Goal: Transaction & Acquisition: Subscribe to service/newsletter

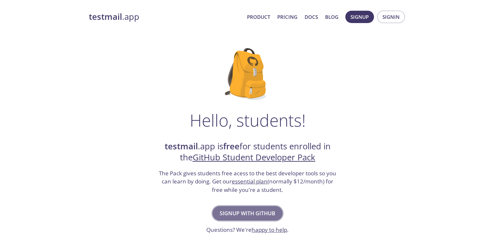
click at [247, 215] on span "Signup with GitHub" at bounding box center [247, 213] width 56 height 9
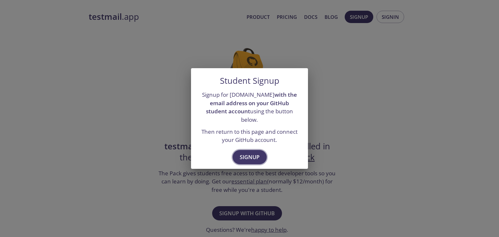
click at [260, 155] on button "Signup" at bounding box center [250, 157] width 34 height 14
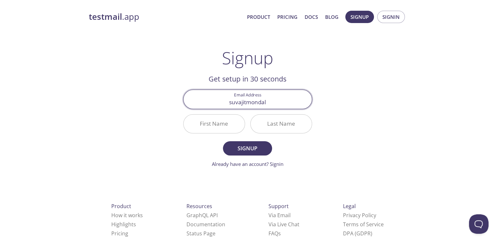
type input "suvajitmondal2019@gmail.com"
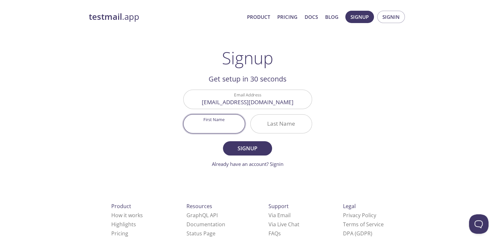
click at [215, 132] on input "First Name" at bounding box center [213, 124] width 61 height 19
type input "[PERSON_NAME]"
click at [258, 102] on input "suvajitmondal2019@gmail.com" at bounding box center [247, 99] width 128 height 19
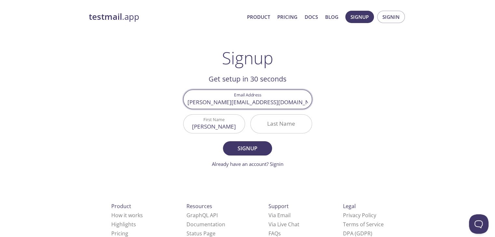
type input "suvajit.001489@snuindia.com"
click at [283, 129] on input "Last Name" at bounding box center [280, 124] width 61 height 19
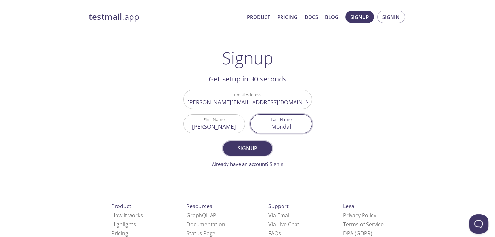
type input "Mondal"
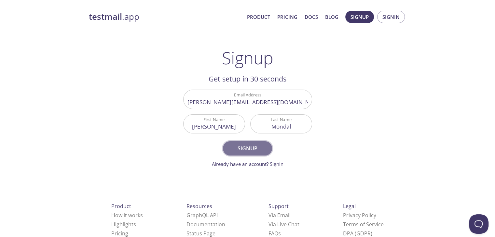
click at [248, 151] on span "Signup" at bounding box center [247, 148] width 34 height 9
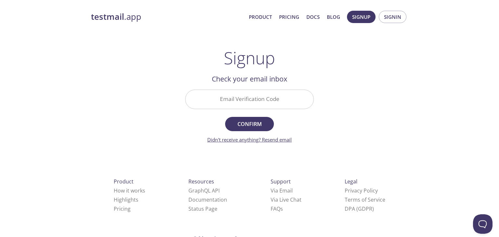
click at [277, 138] on link "Didn't receive anything? Resend email" at bounding box center [249, 140] width 85 height 7
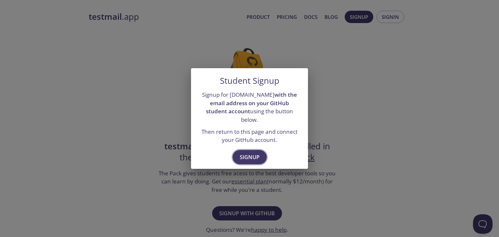
click at [252, 153] on span "Signup" at bounding box center [250, 157] width 20 height 9
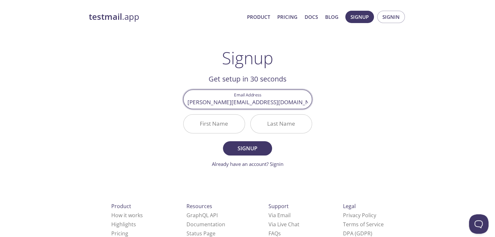
click at [296, 102] on input "suvajit.001489@snuindia.com" at bounding box center [247, 99] width 128 height 19
type input "[PERSON_NAME][EMAIL_ADDRESS][DOMAIN_NAME]"
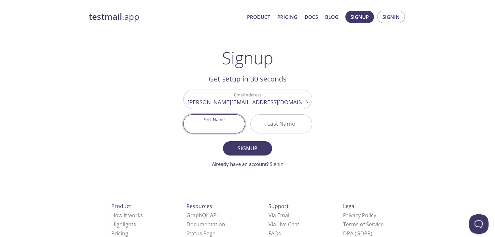
click at [203, 126] on input "First Name" at bounding box center [213, 124] width 61 height 19
type input "[PERSON_NAME]"
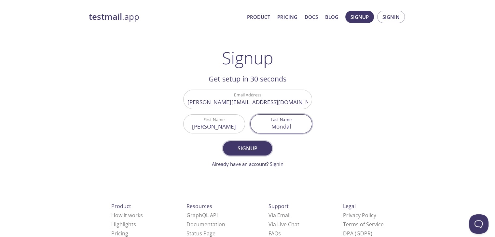
type input "Mondal"
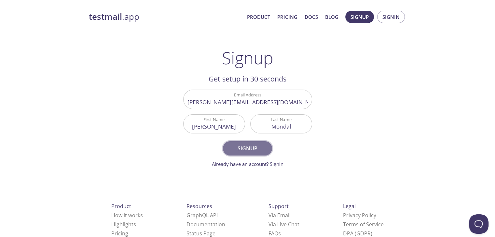
click at [261, 150] on span "Signup" at bounding box center [247, 148] width 34 height 9
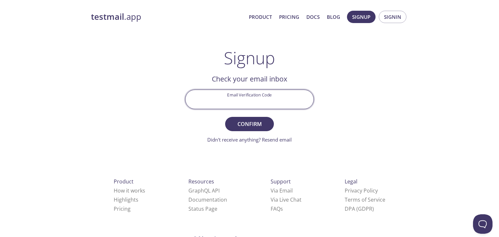
click at [226, 97] on input "Email Verification Code" at bounding box center [250, 99] width 128 height 19
type input "EX795SF"
click at [225, 117] on button "Confirm" at bounding box center [249, 124] width 49 height 14
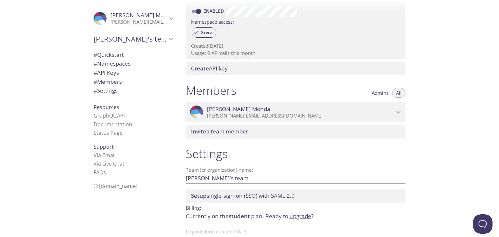
scroll to position [225, 0]
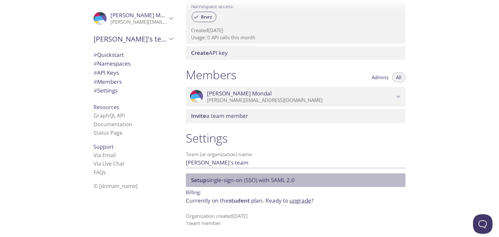
click at [255, 174] on div "Setup single-sign-on (SSO) with SAML 2.0" at bounding box center [296, 181] width 220 height 14
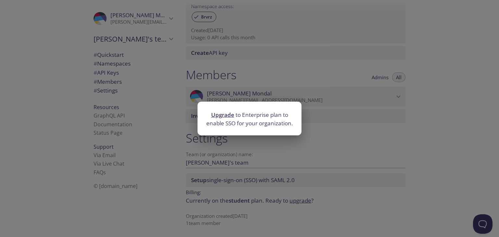
click at [451, 103] on div "Upgrade to Enterprise plan to enable SSO for your organization." at bounding box center [249, 118] width 499 height 237
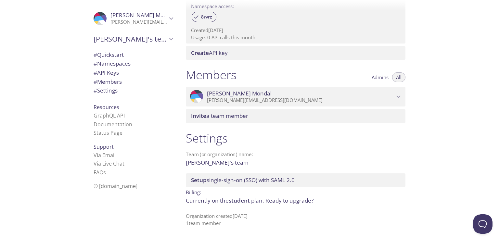
click at [398, 96] on icon "Suvajit Mondal" at bounding box center [399, 97] width 8 height 8
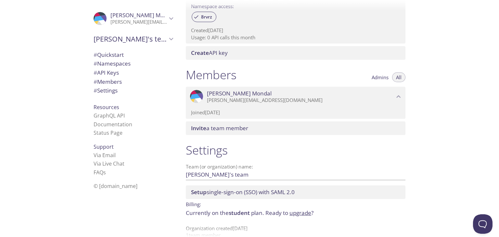
click at [398, 96] on icon "Suvajit Mondal" at bounding box center [399, 96] width 4 height 3
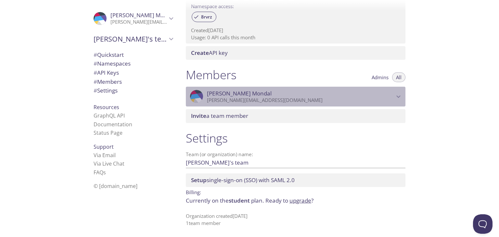
click at [398, 96] on icon "Suvajit Mondal" at bounding box center [399, 97] width 8 height 8
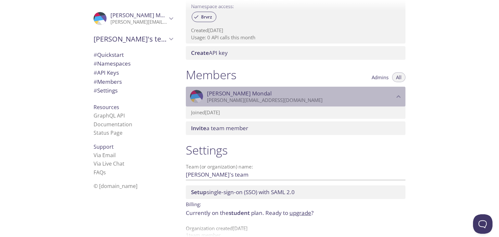
click at [398, 96] on icon "Suvajit Mondal" at bounding box center [399, 96] width 4 height 3
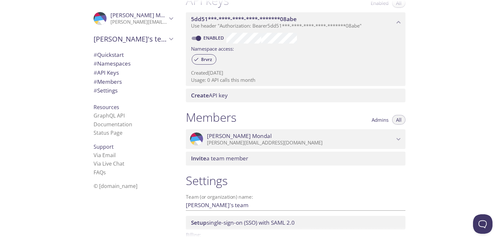
scroll to position [187, 0]
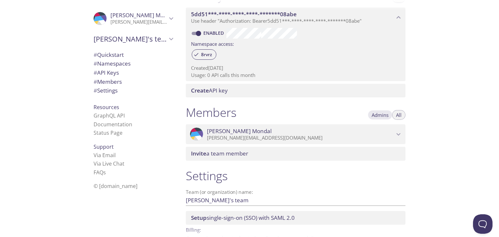
click at [378, 115] on span "Admins" at bounding box center [380, 115] width 17 height 0
click at [399, 115] on span "All" at bounding box center [399, 115] width 6 height 0
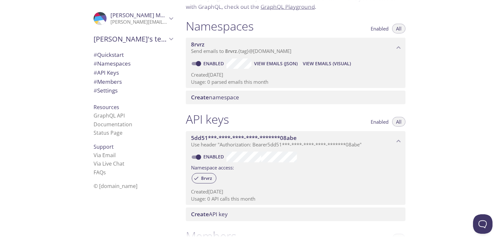
scroll to position [62, 0]
